Goal: Navigation & Orientation: Find specific page/section

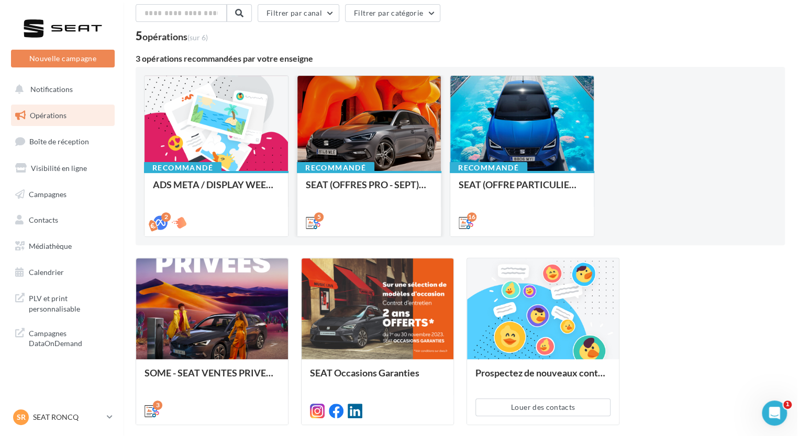
scroll to position [105, 0]
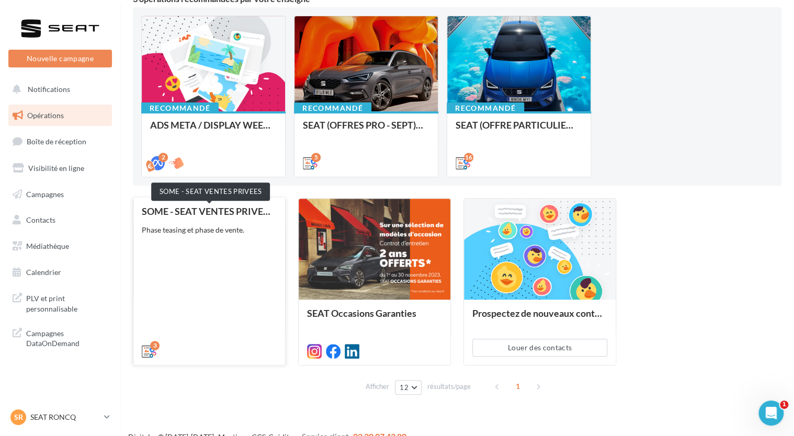
click at [247, 206] on div "SOME - SEAT VENTES PRIVEES Phase teasing et phase de vente." at bounding box center [209, 281] width 152 height 166
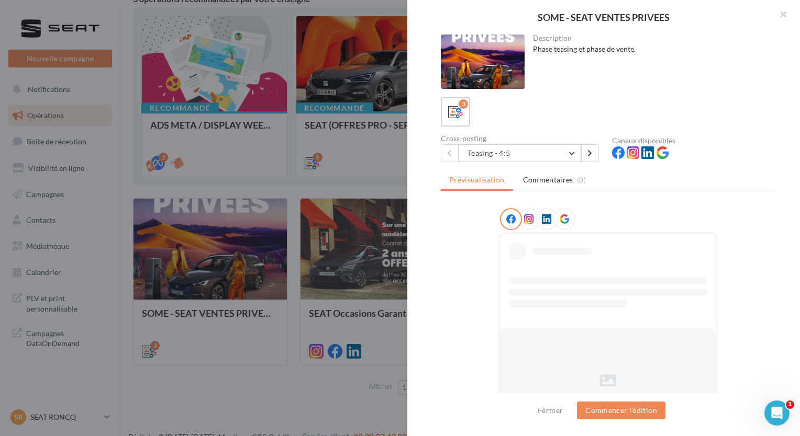
click at [473, 54] on div at bounding box center [483, 62] width 84 height 54
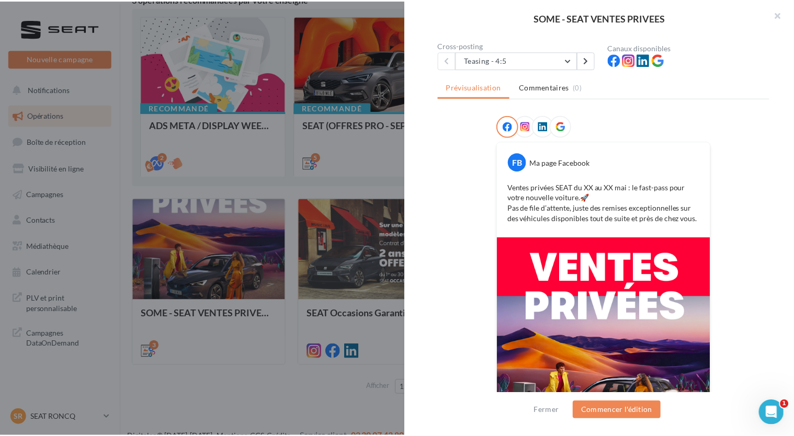
scroll to position [208, 0]
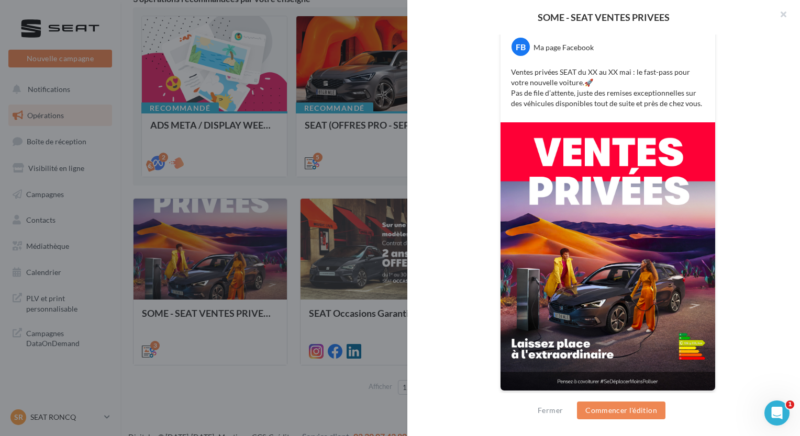
click at [60, 232] on div at bounding box center [400, 218] width 800 height 436
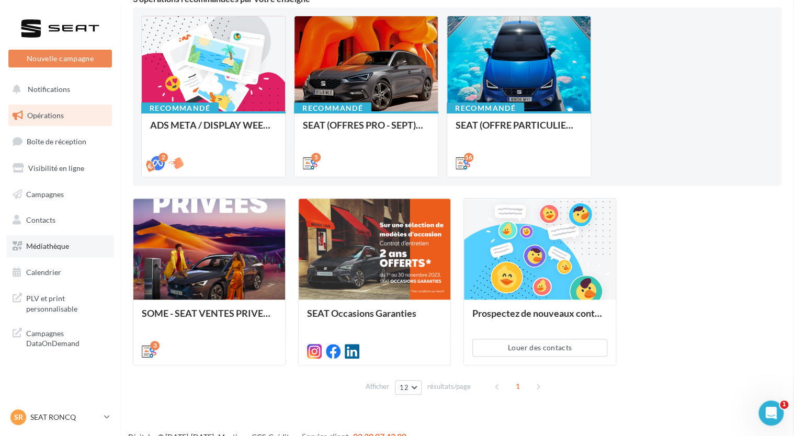
click at [58, 248] on span "Médiathèque" at bounding box center [47, 246] width 43 height 9
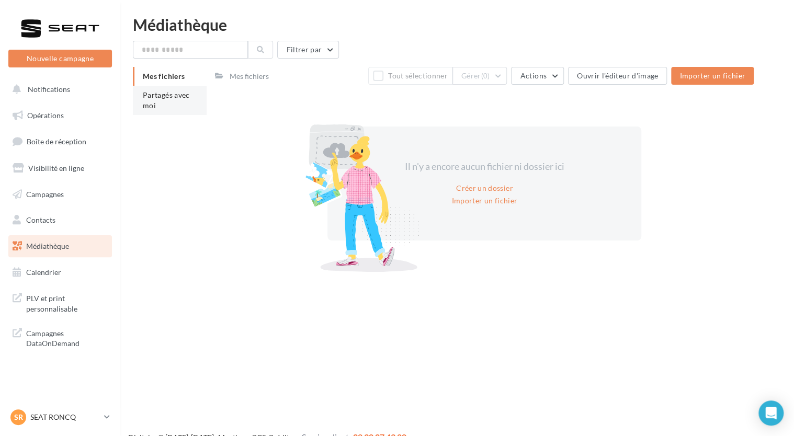
click at [167, 95] on span "Partagés avec moi" at bounding box center [166, 100] width 47 height 19
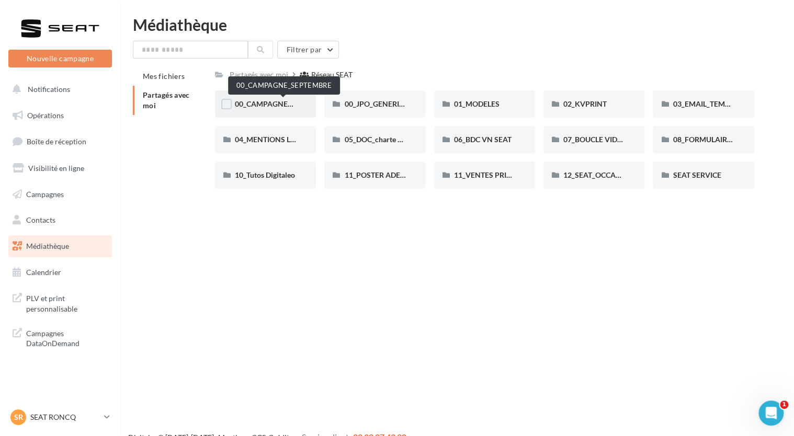
click at [260, 108] on span "00_CAMPAGNE_SEPTEMBRE" at bounding box center [284, 103] width 98 height 9
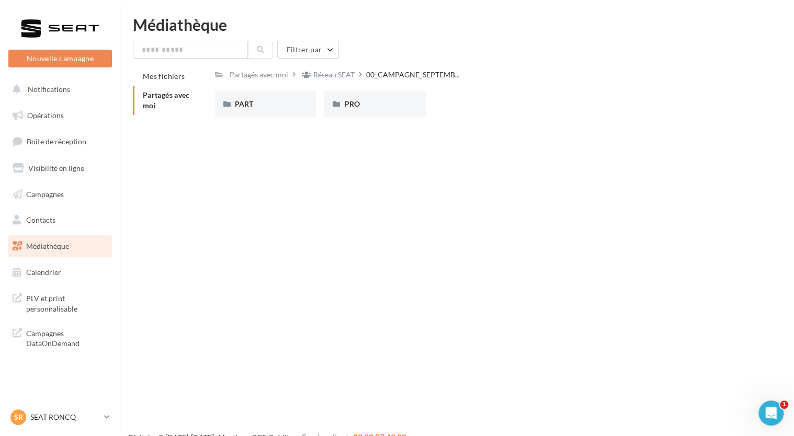
drag, startPoint x: 518, startPoint y: 129, endPoint x: 508, endPoint y: 121, distance: 12.4
click at [519, 129] on div "Mes fichiers Partagés avec moi Partagés avec moi Réseau SEAT 00_CAMPAGNE_SEPTEM…" at bounding box center [461, 99] width 657 height 65
click at [258, 99] on div "PART" at bounding box center [265, 104] width 61 height 10
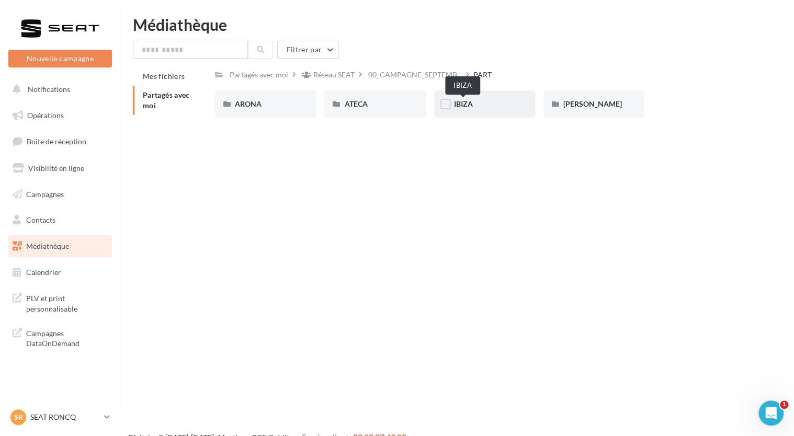
click at [456, 101] on span "IBIZA" at bounding box center [463, 103] width 19 height 9
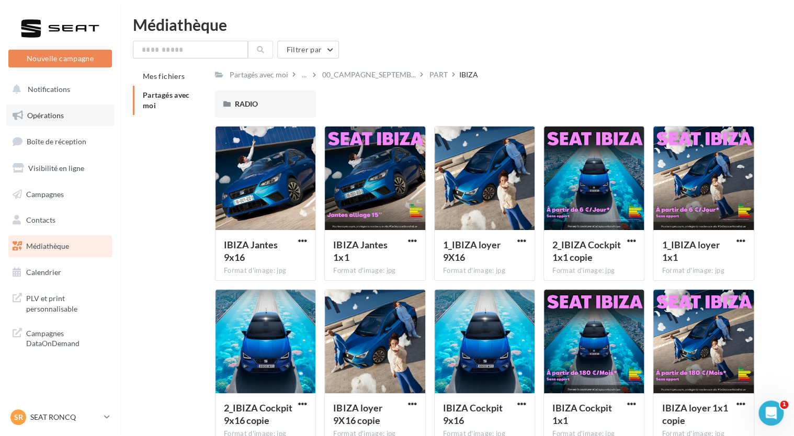
click at [56, 120] on link "Opérations" at bounding box center [60, 116] width 108 height 22
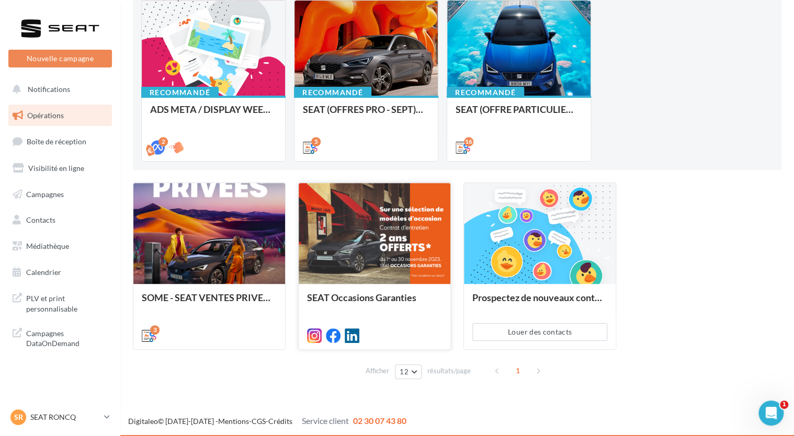
click at [361, 240] on div at bounding box center [375, 234] width 152 height 102
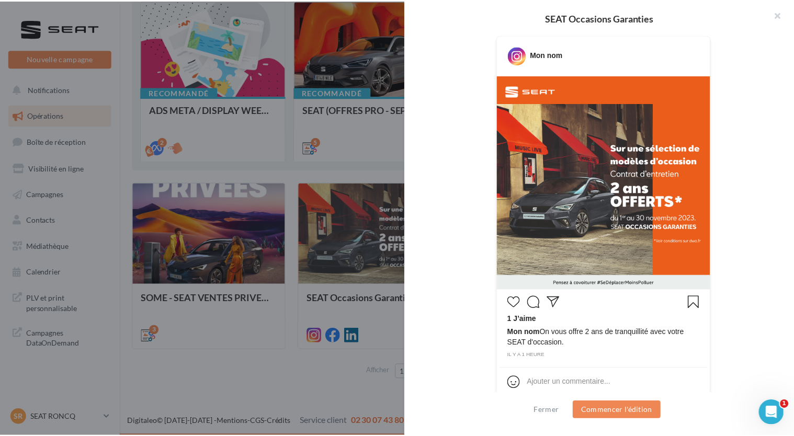
scroll to position [131, 0]
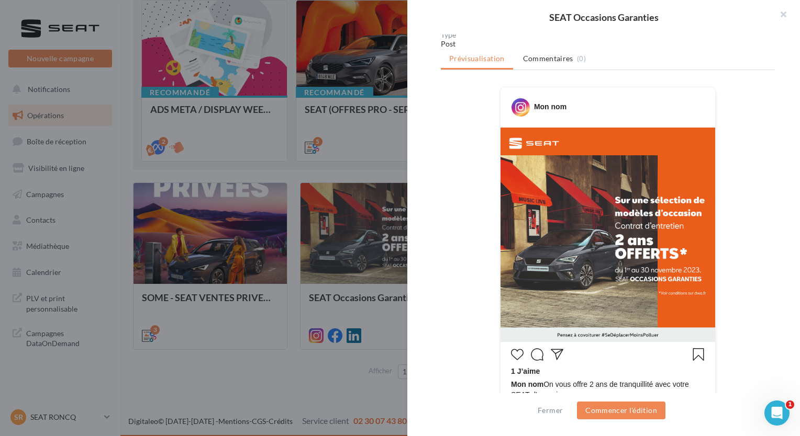
click at [229, 398] on div at bounding box center [400, 218] width 800 height 436
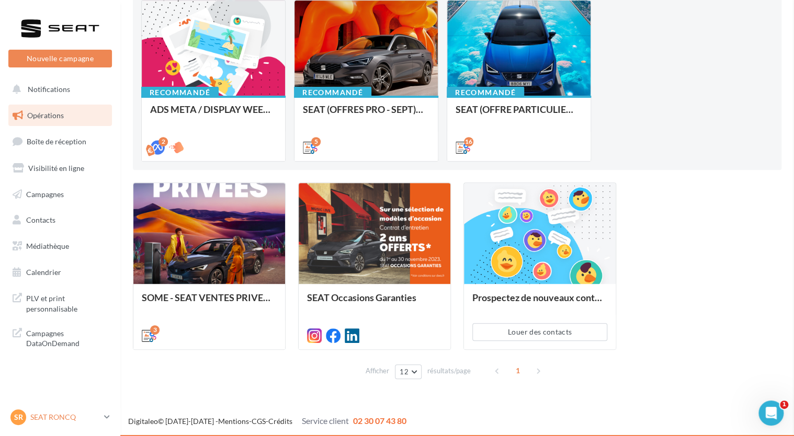
click at [101, 424] on link "SR SEAT RONCQ SEAT-RONCQ" at bounding box center [60, 418] width 104 height 20
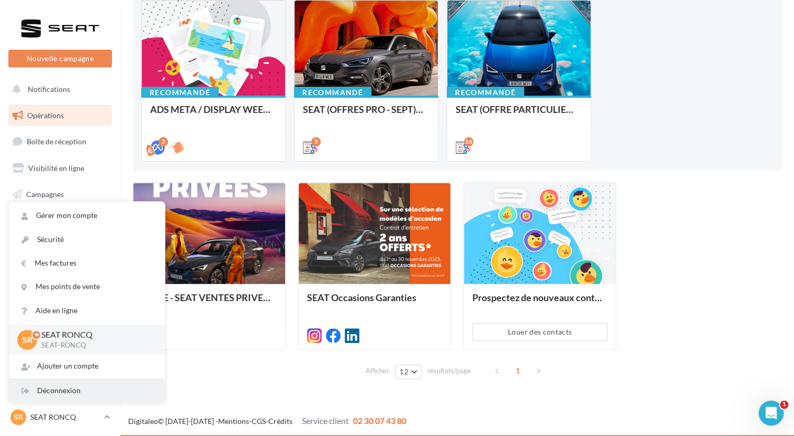
click at [89, 393] on div "Déconnexion" at bounding box center [87, 391] width 156 height 24
